Goal: Information Seeking & Learning: Learn about a topic

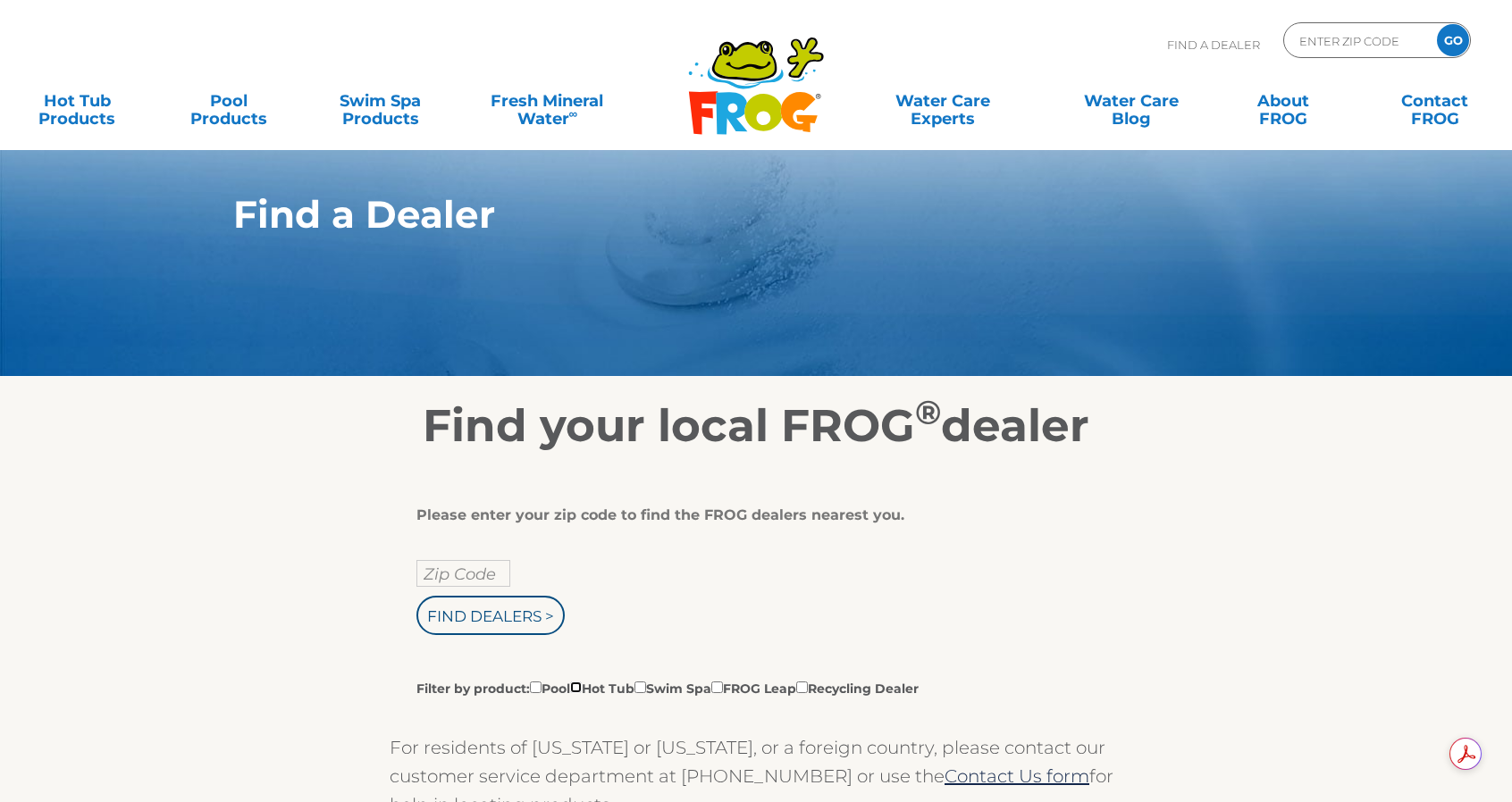
click at [581, 686] on input "Filter by product: Pool Hot Tub Swim Spa FROG Leap Recycling Dealer" at bounding box center [576, 687] width 12 height 12
checkbox input "true"
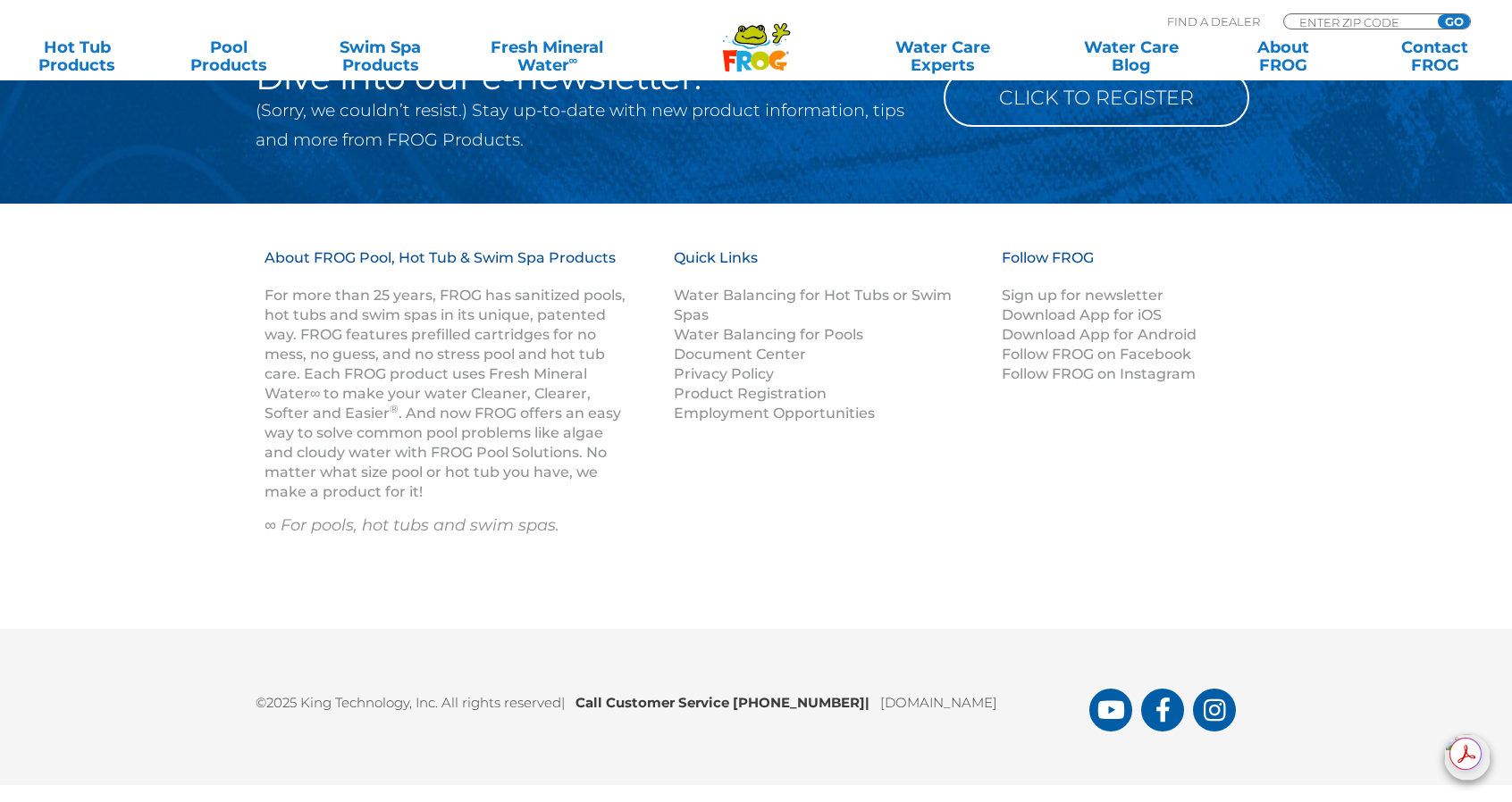
scroll to position [2023, 0]
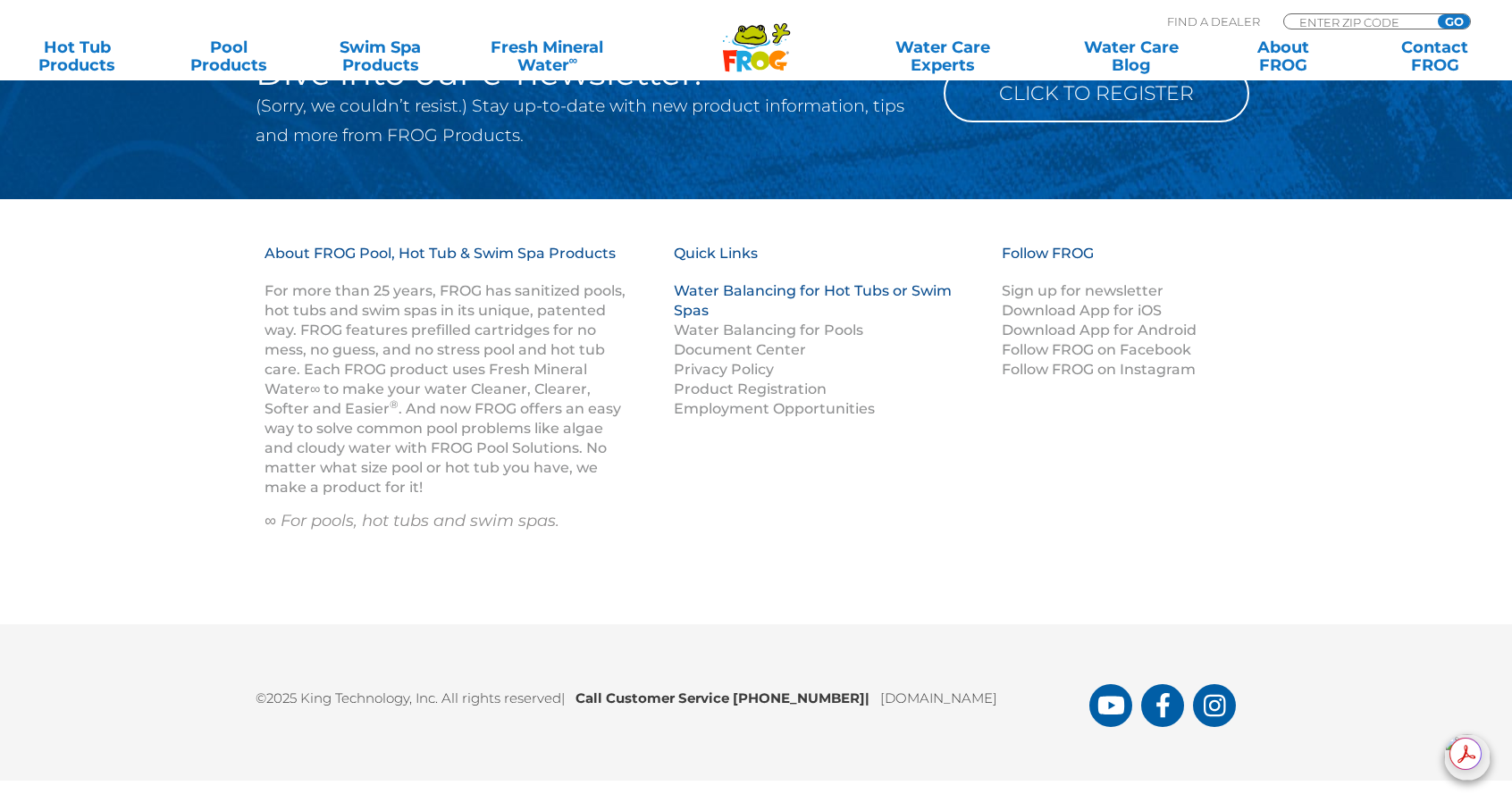
click at [854, 298] on link "Water Balancing for Hot Tubs or Swim Spas" at bounding box center [813, 301] width 278 height 37
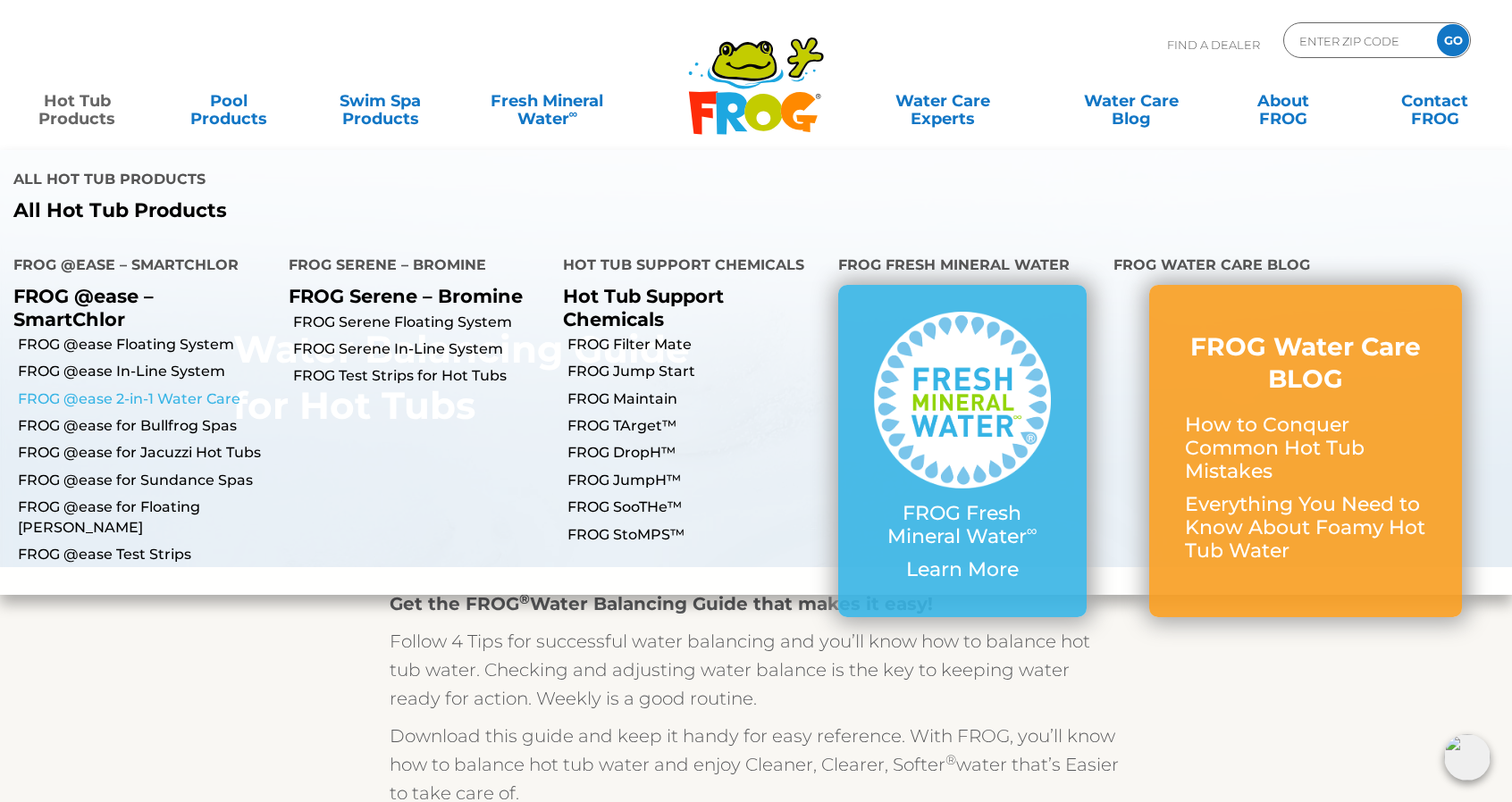
click at [176, 389] on link "FROG @ease 2-in-1 Water Care" at bounding box center [147, 399] width 257 height 19
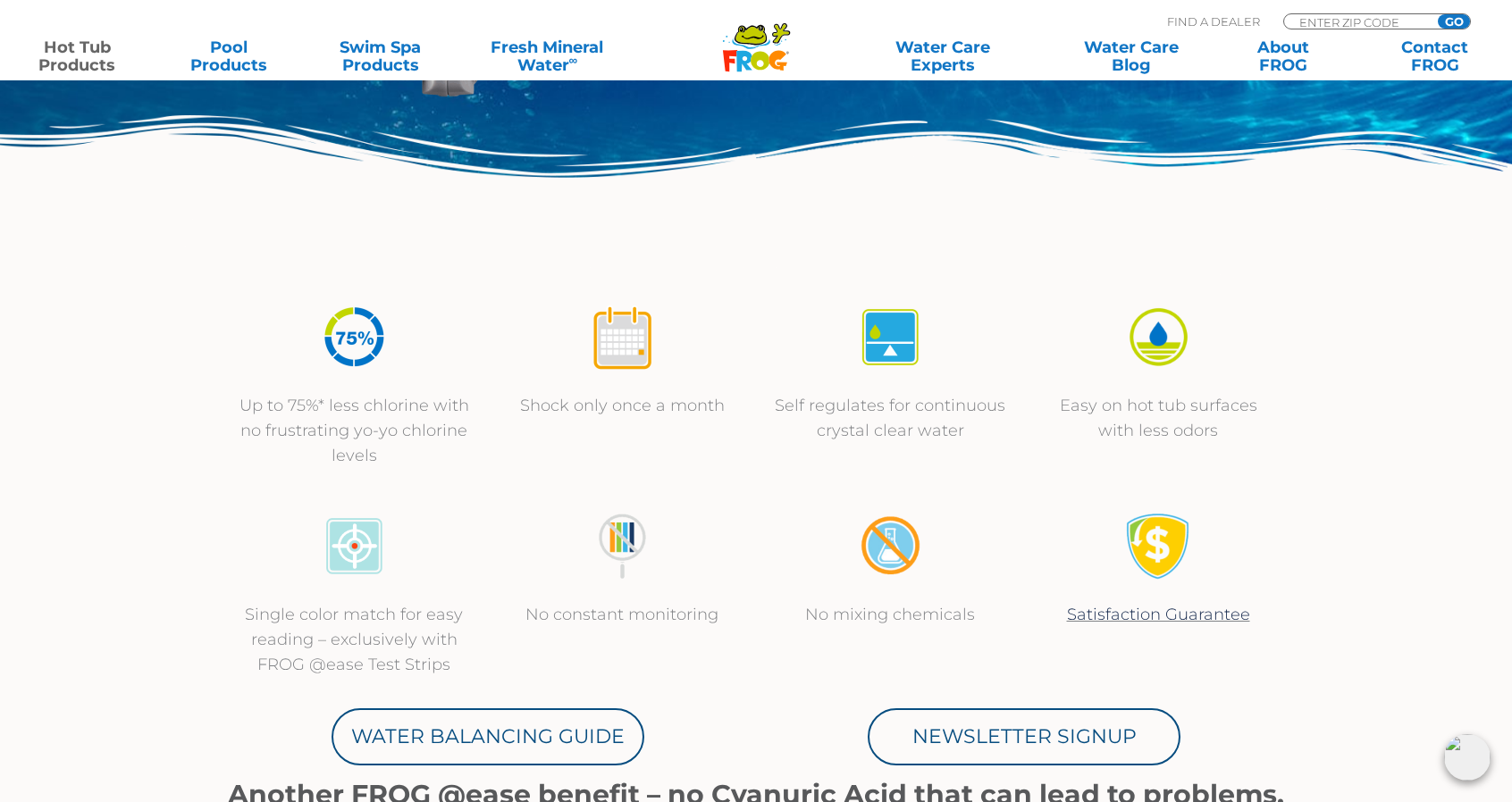
scroll to position [456, 0]
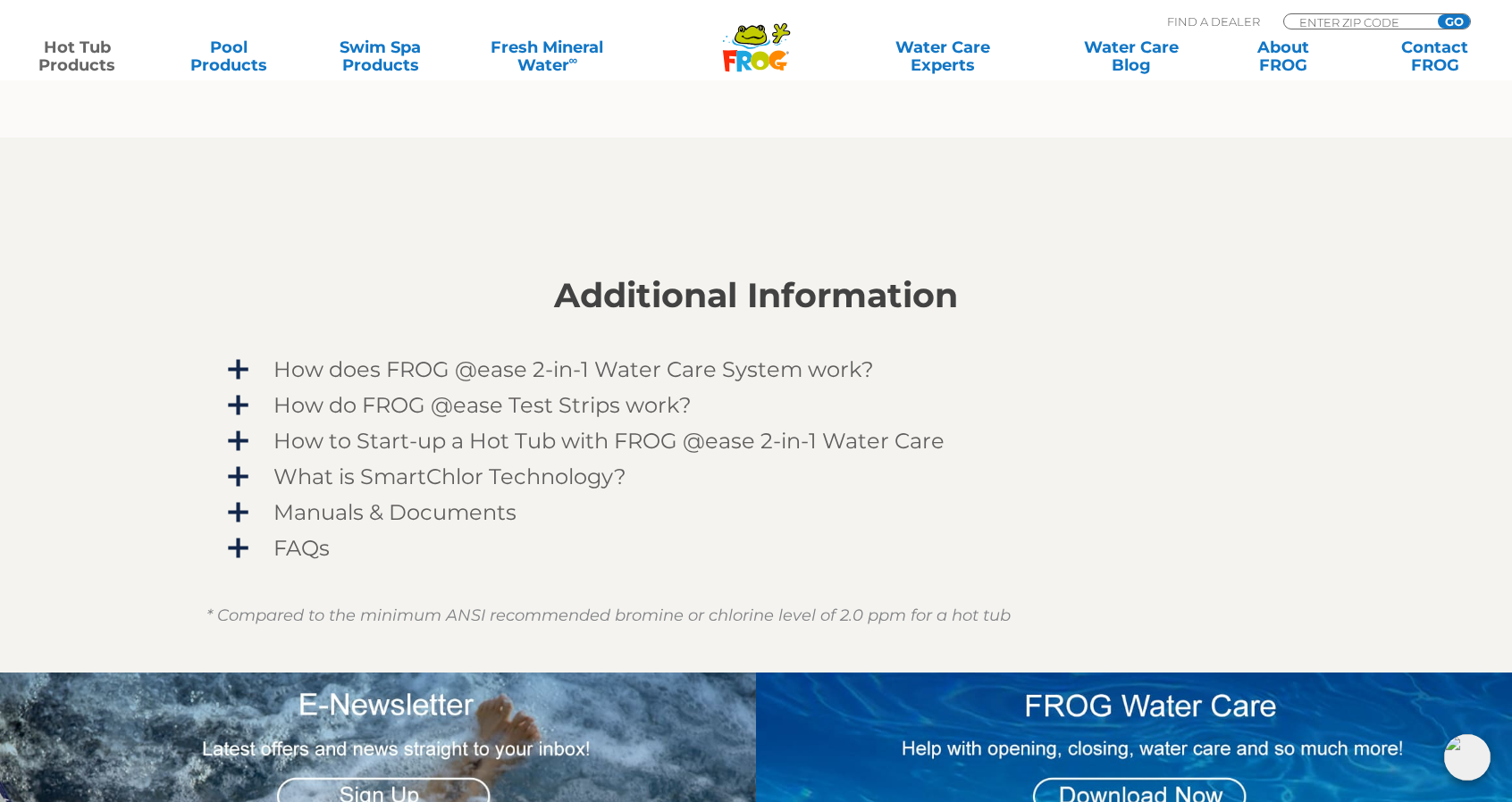
scroll to position [1331, 0]
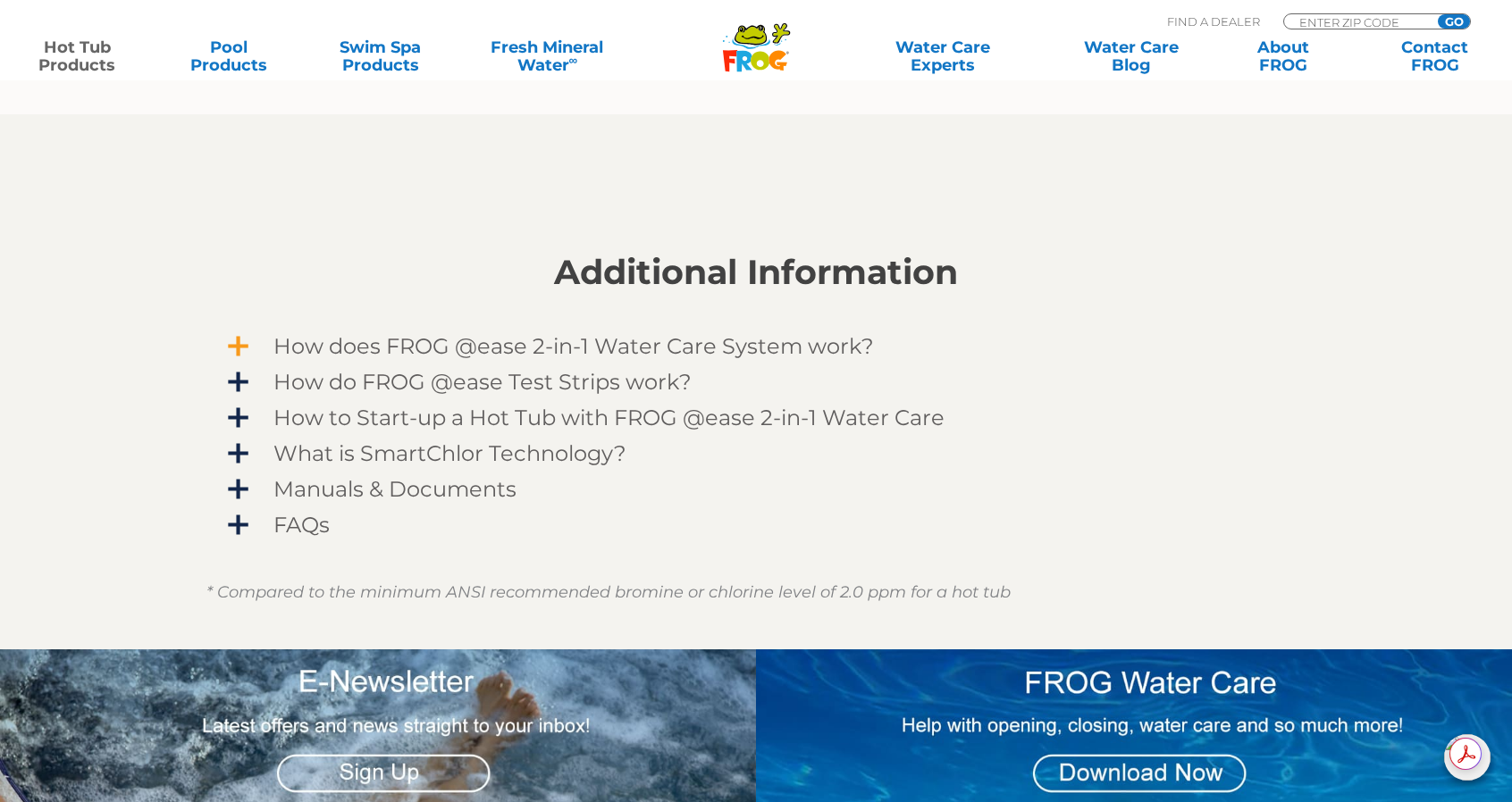
click at [791, 351] on span "How does FROG @ease 2-in-1 Water Care System work?" at bounding box center [768, 346] width 1040 height 24
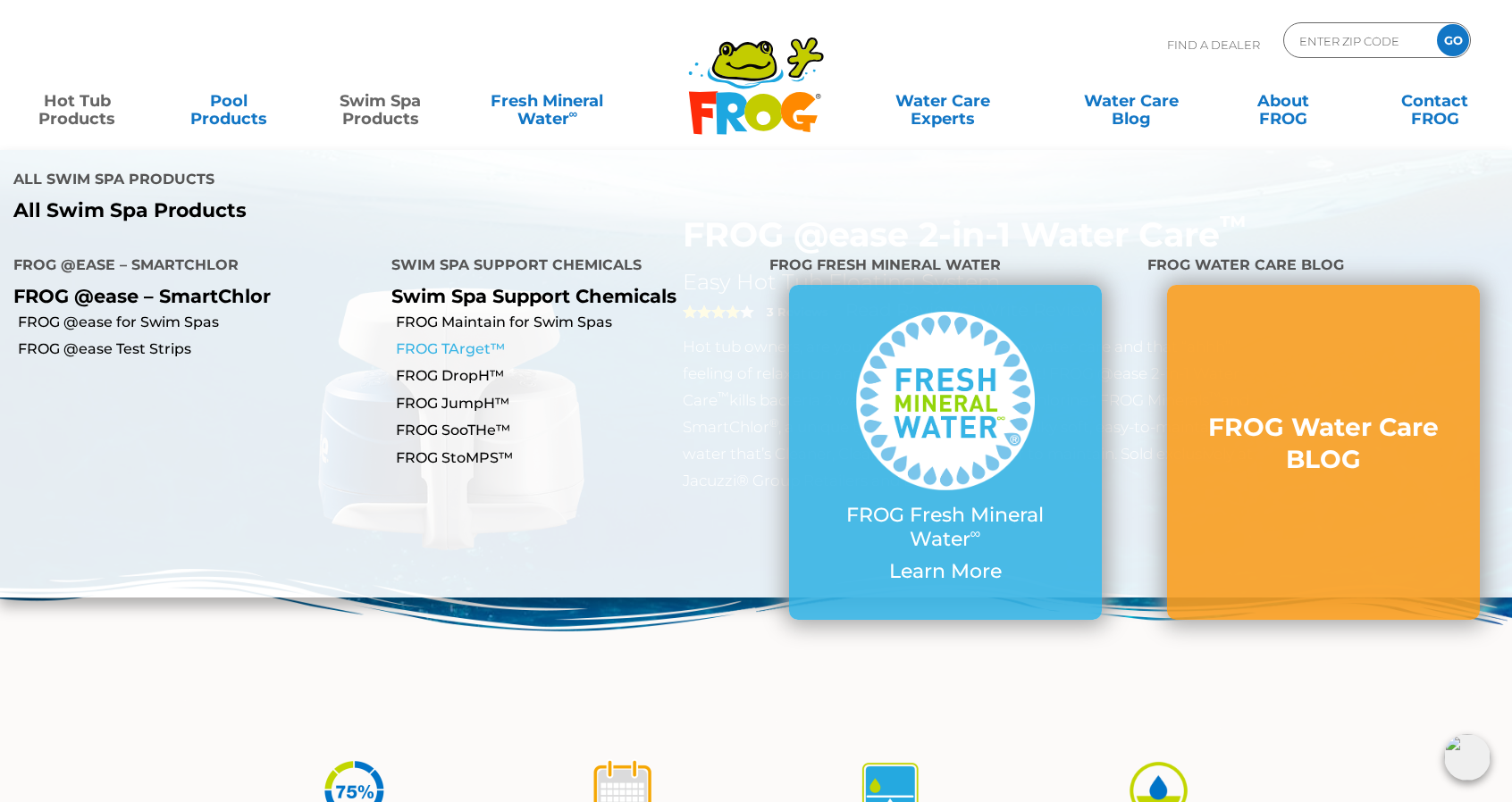
click at [474, 339] on link "FROG TArget™" at bounding box center [575, 349] width 360 height 19
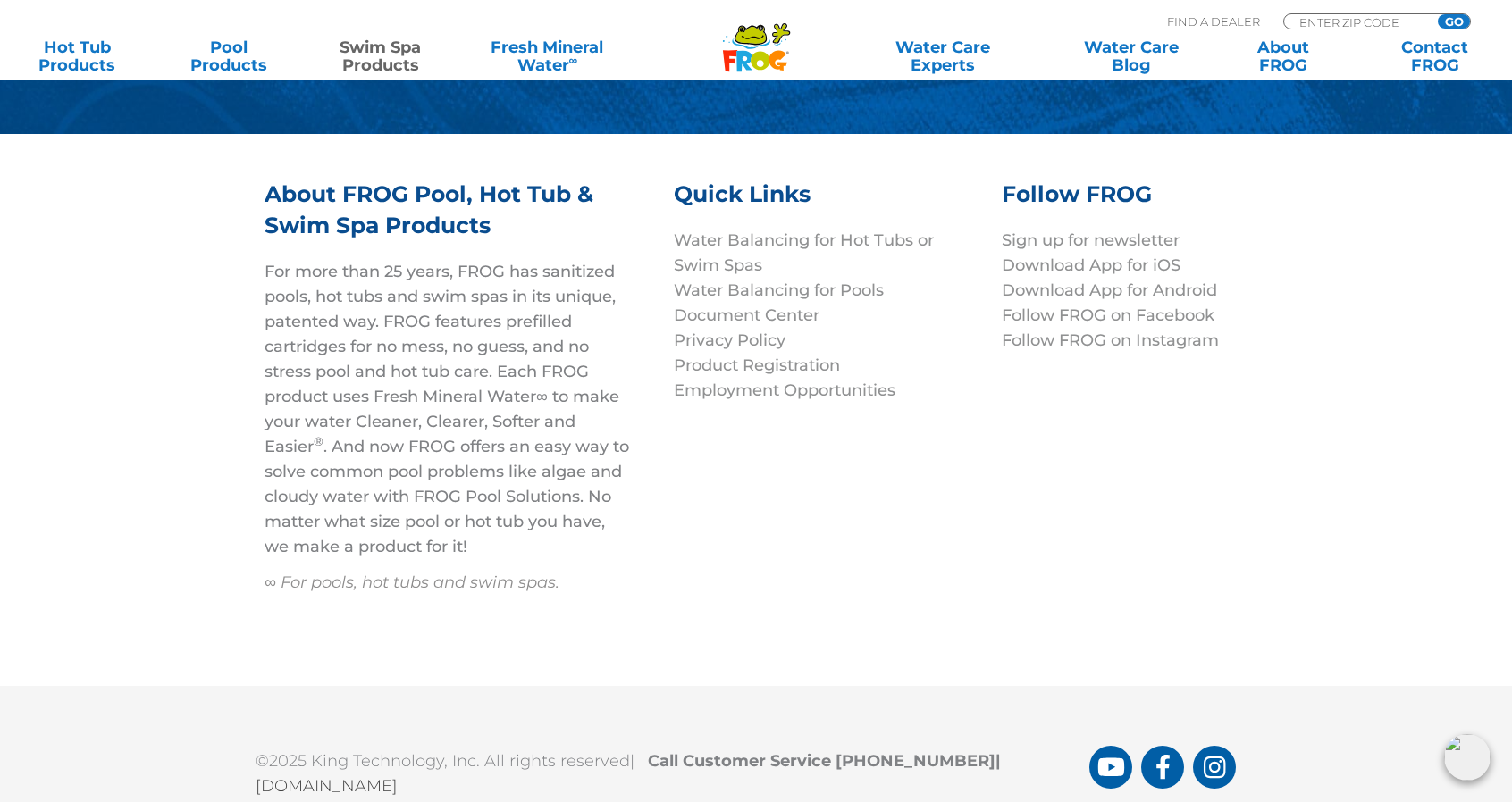
scroll to position [7579, 0]
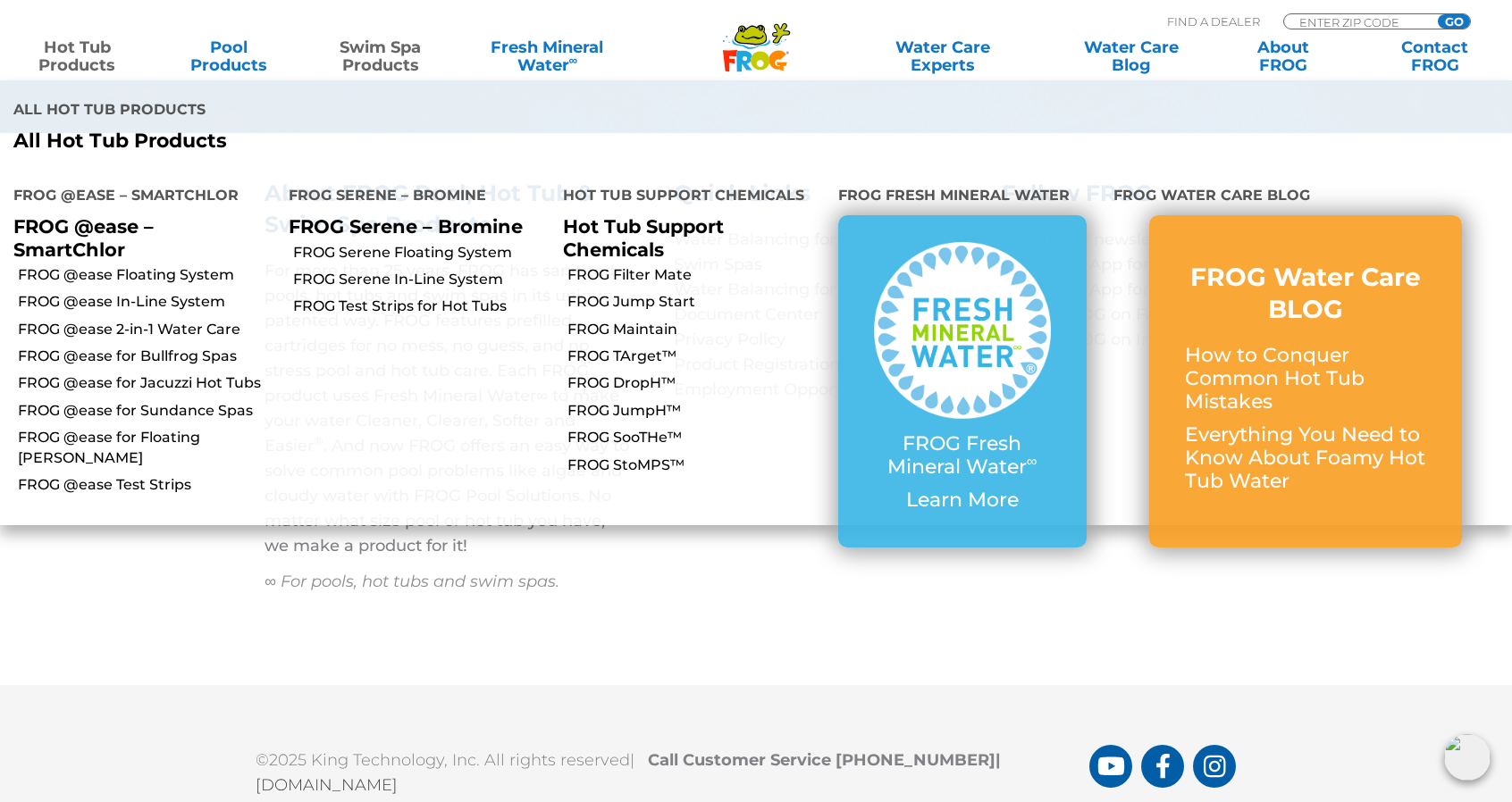
click at [77, 60] on link "Hot Tub Products" at bounding box center [77, 56] width 118 height 36
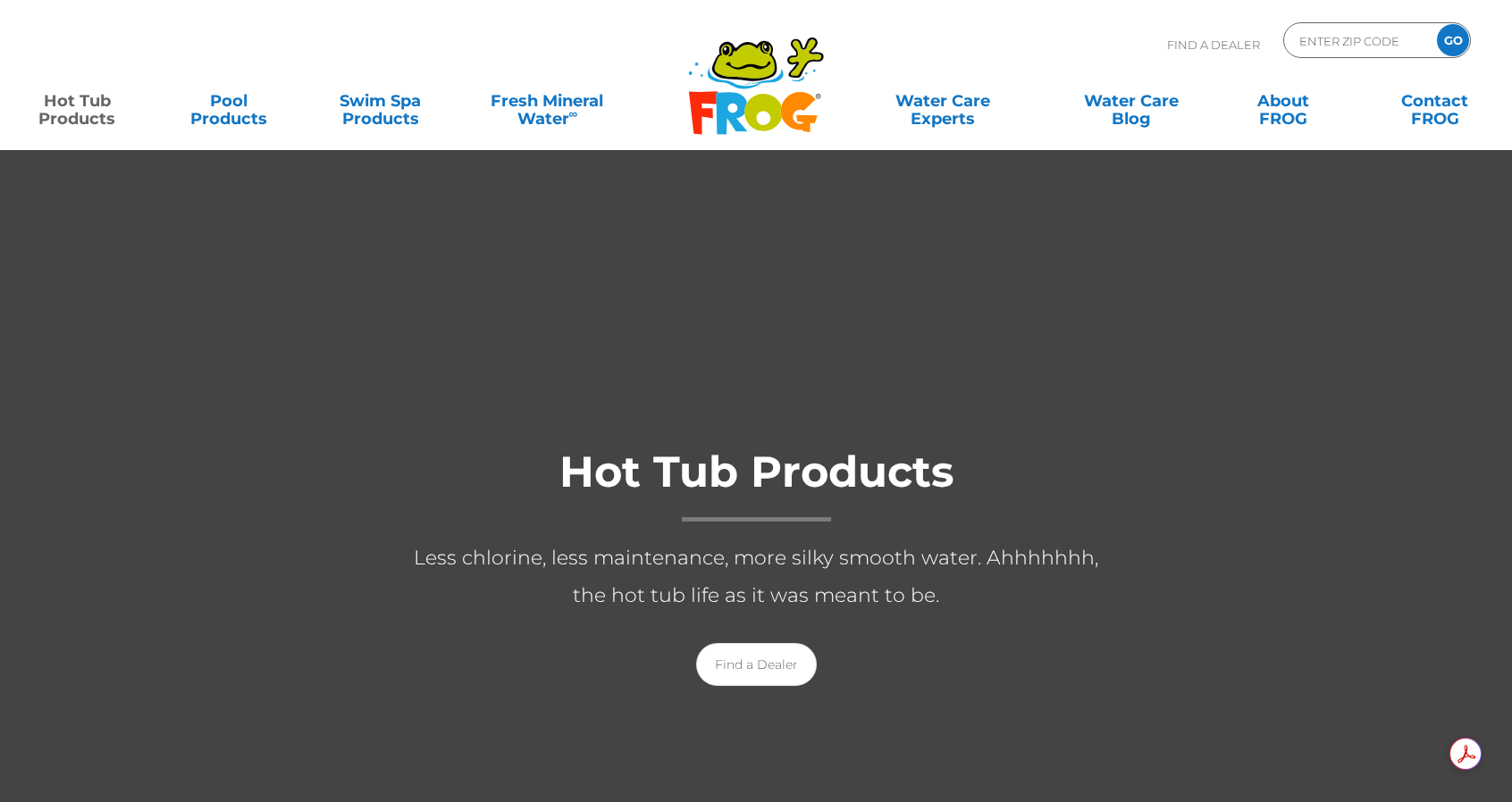
click at [1370, 540] on div "Hot Tub Products Less chlorine, less maintenance, more silky smooth water. Ahhh…" at bounding box center [756, 561] width 1512 height 288
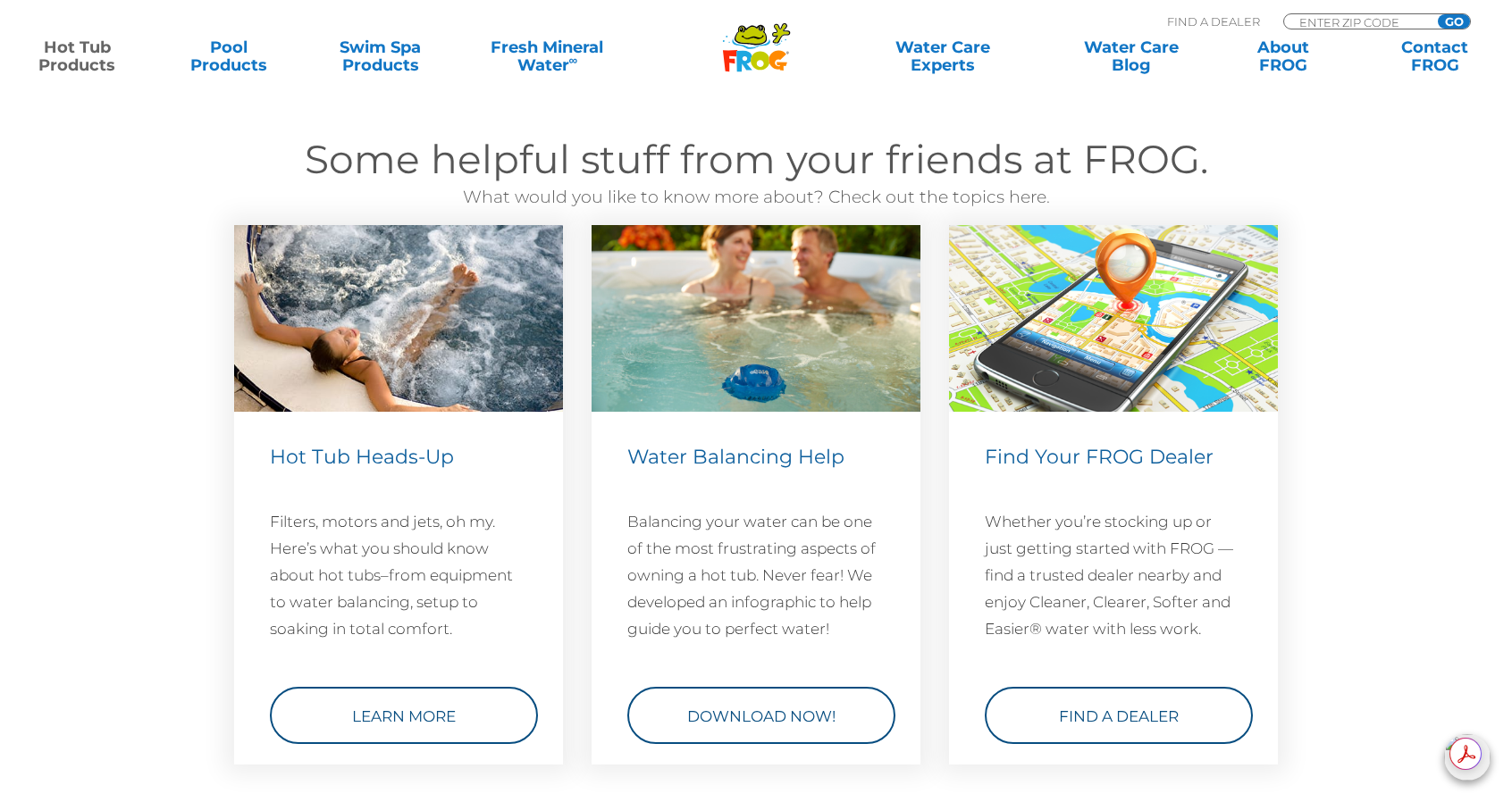
scroll to position [5094, 0]
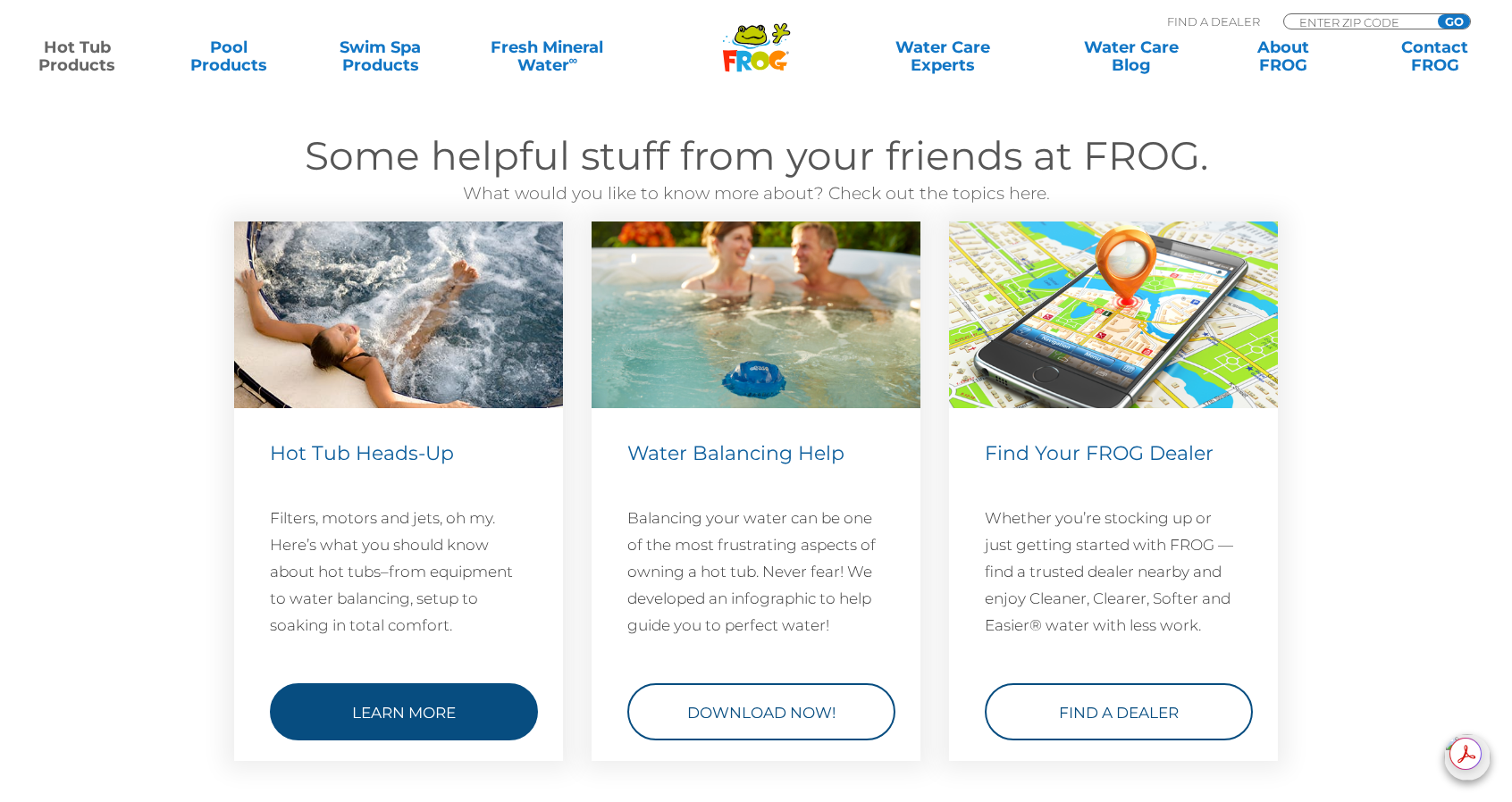
click at [445, 703] on link "Learn More" at bounding box center [404, 711] width 268 height 57
